Goal: Information Seeking & Learning: Learn about a topic

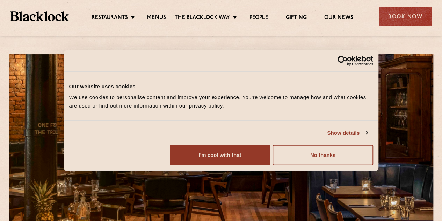
click at [158, 13] on ul "Restaurants [GEOGRAPHIC_DATA] [GEOGRAPHIC_DATA] [GEOGRAPHIC_DATA] [GEOGRAPHIC_D…" at bounding box center [222, 16] width 307 height 11
click at [157, 19] on link "Menus" at bounding box center [156, 18] width 19 height 8
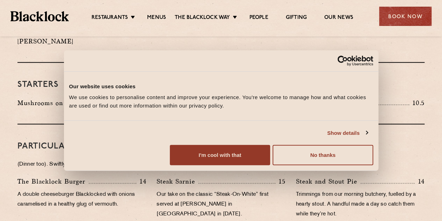
scroll to position [350, 0]
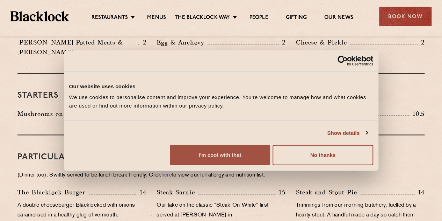
click at [270, 165] on button "I'm cool with that" at bounding box center [220, 155] width 100 height 20
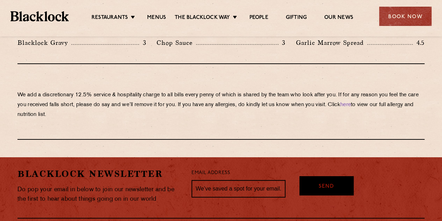
scroll to position [1259, 0]
